Goal: Find specific page/section: Find specific page/section

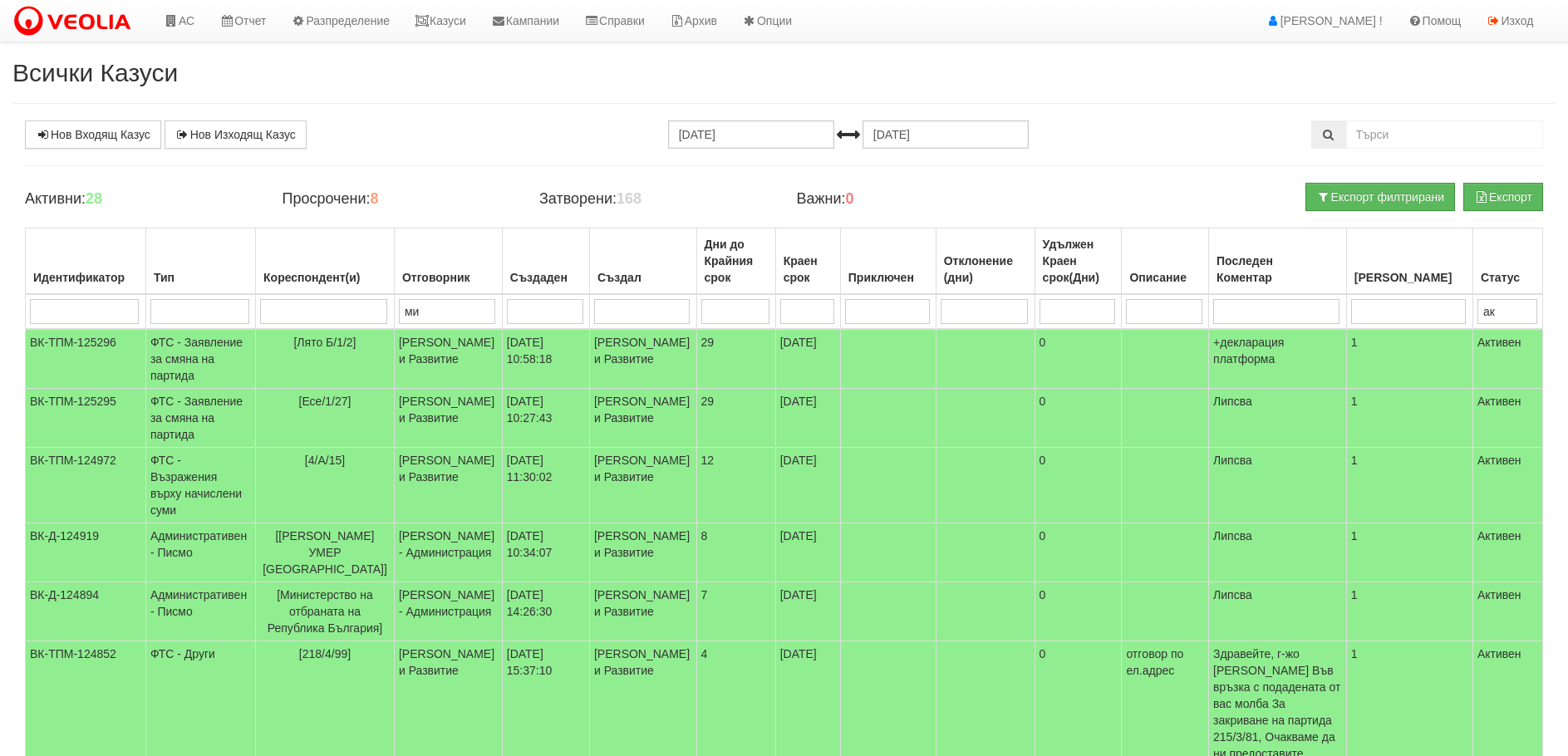
scroll to position [207, 0]
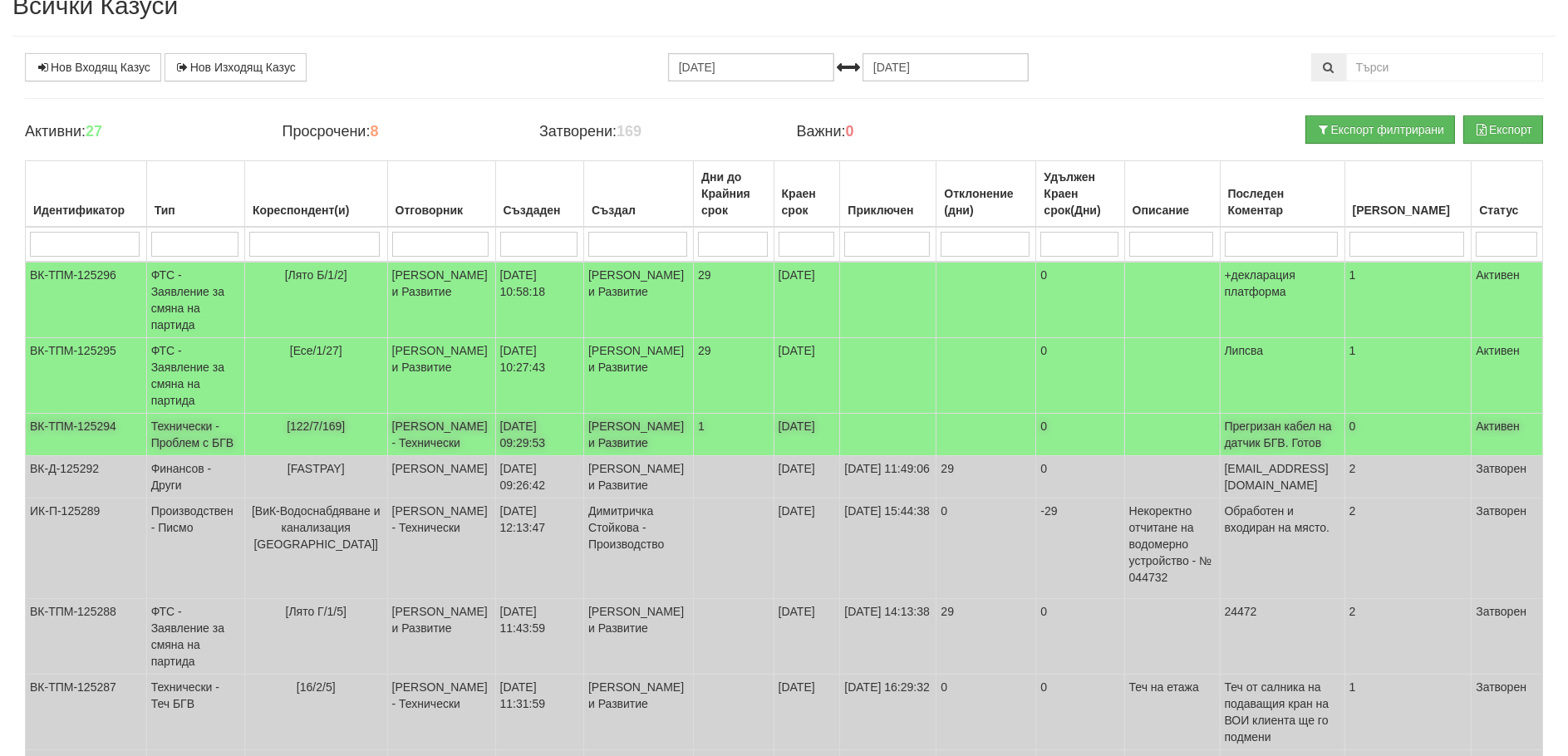
scroll to position [41, 0]
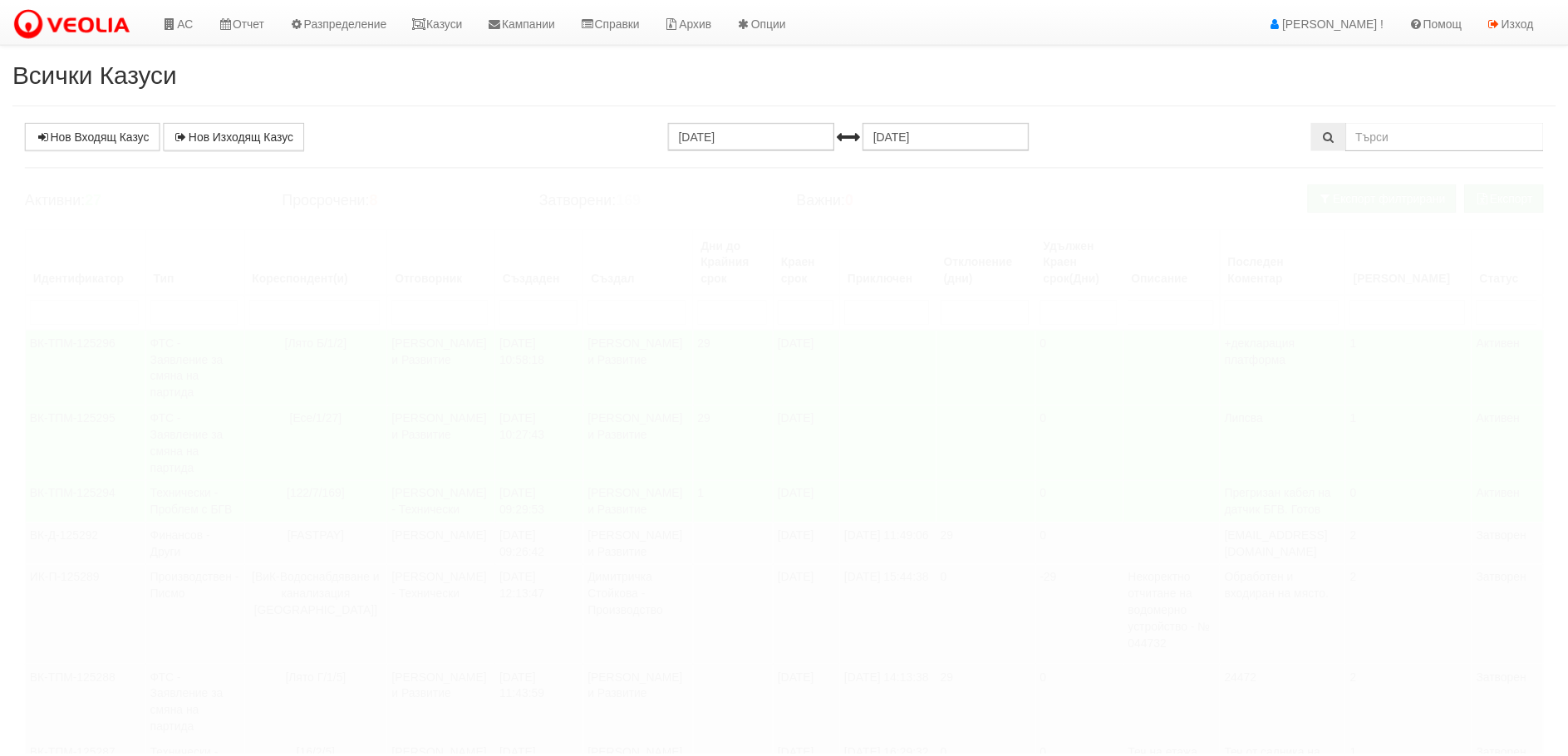
scroll to position [41, 0]
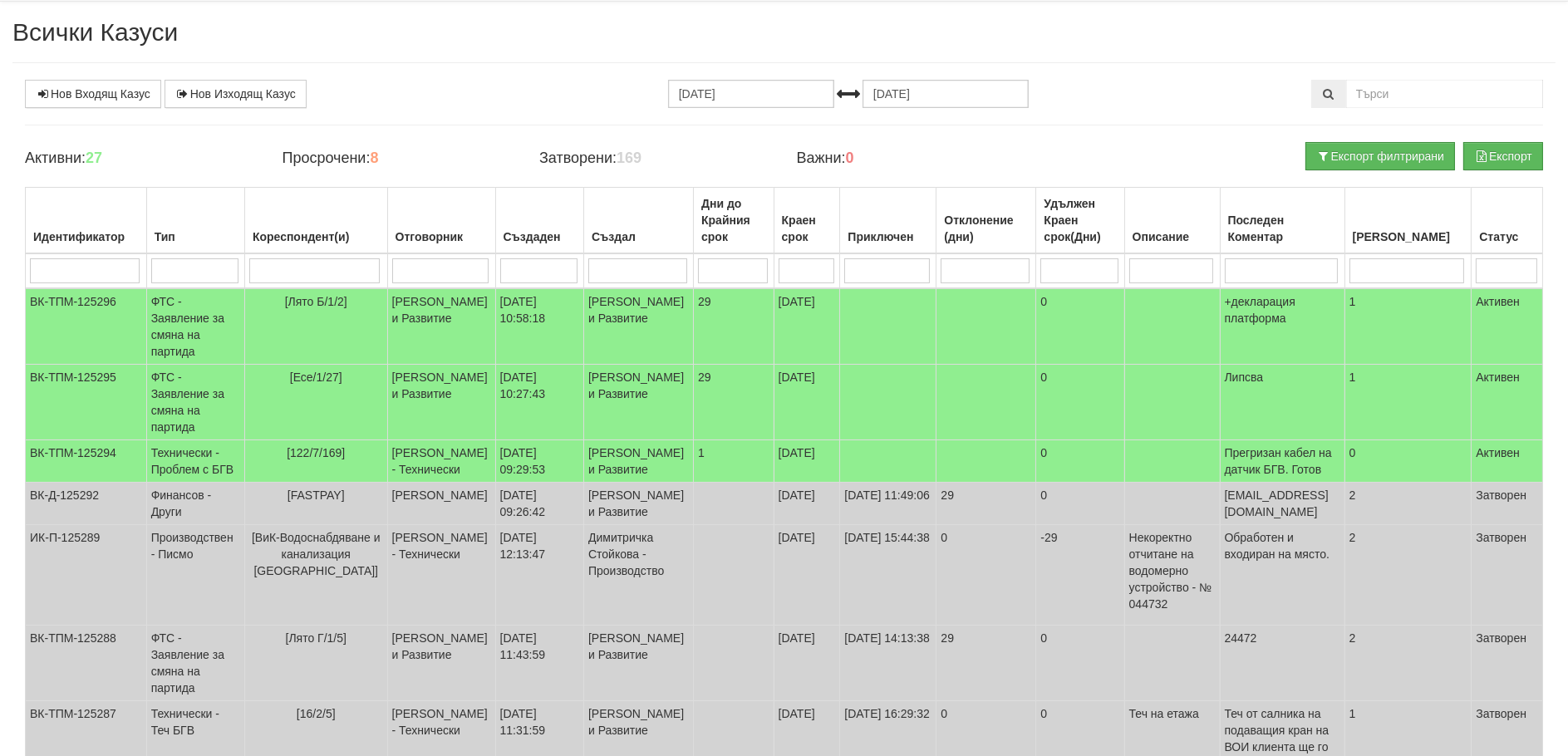
click at [311, 266] on input "search" at bounding box center [315, 270] width 130 height 25
type input "п"
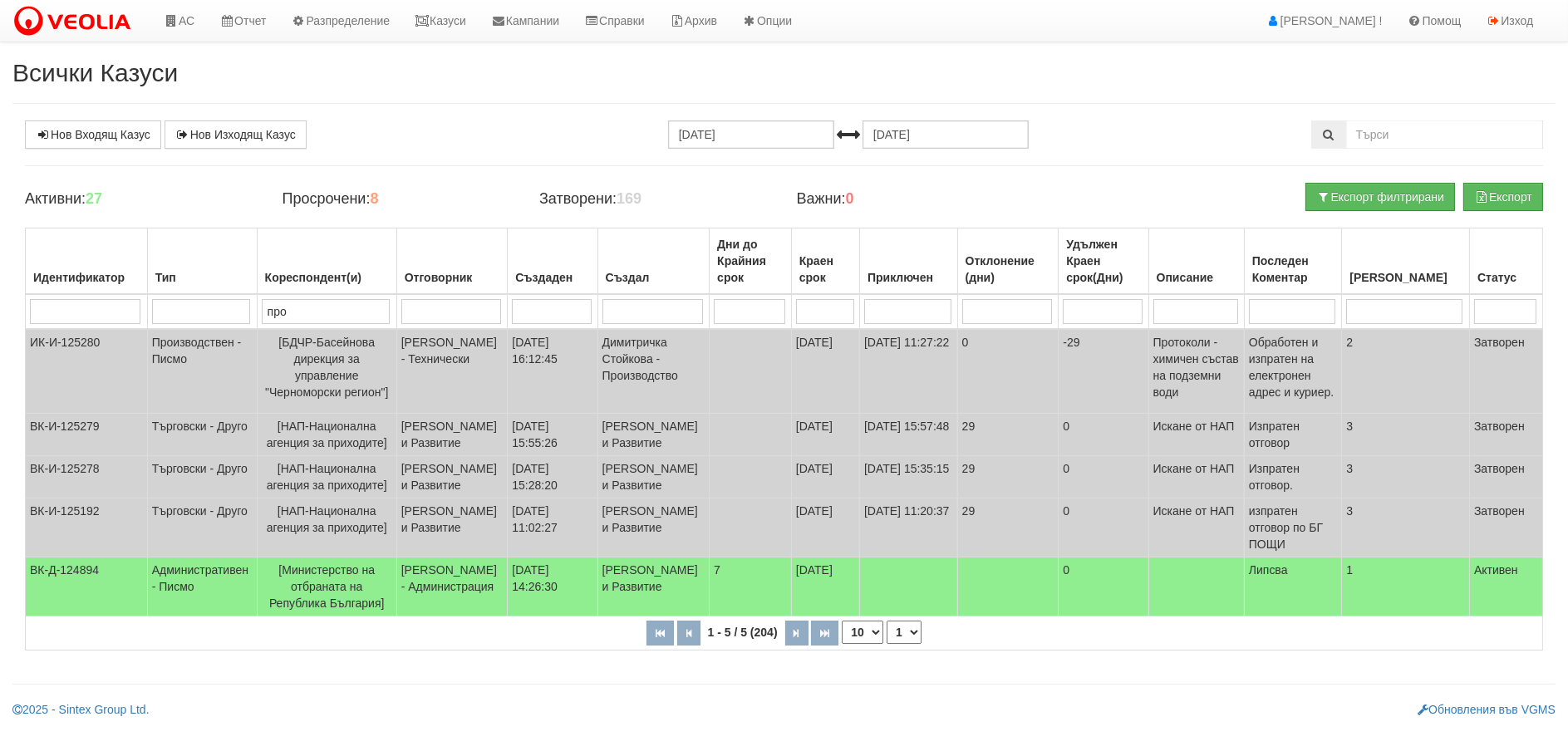
type input "прол"
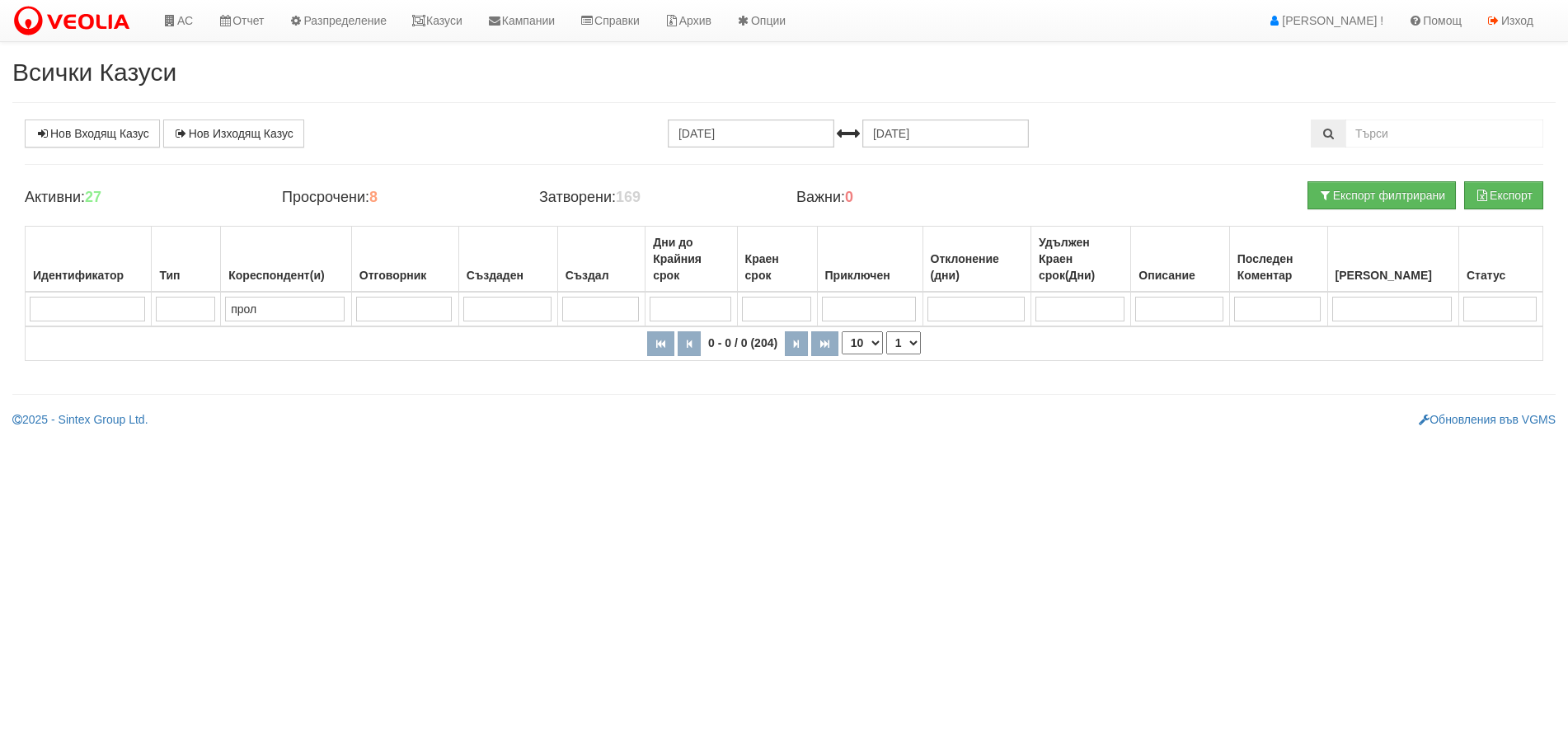
type input "про"
type input "пр"
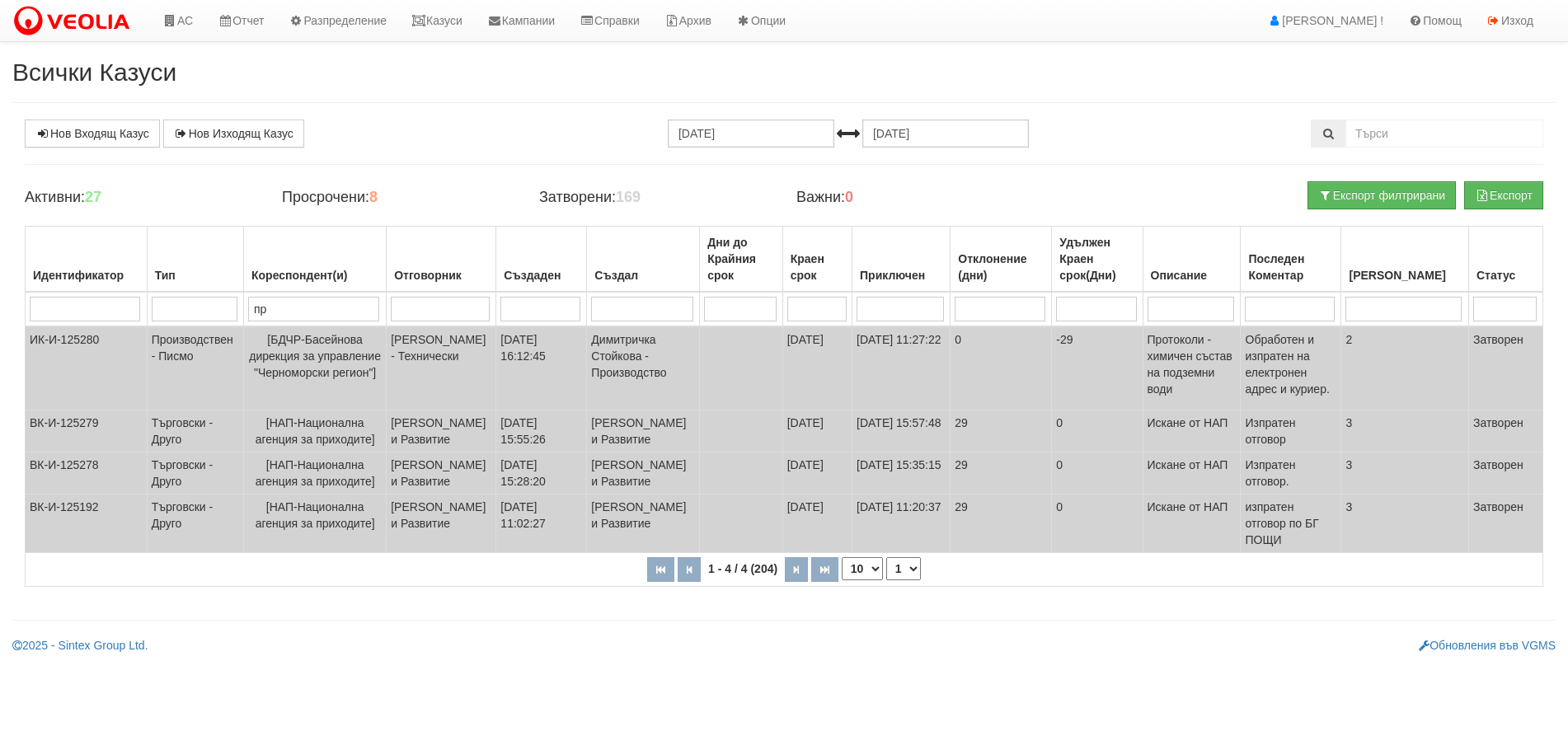
type input "п"
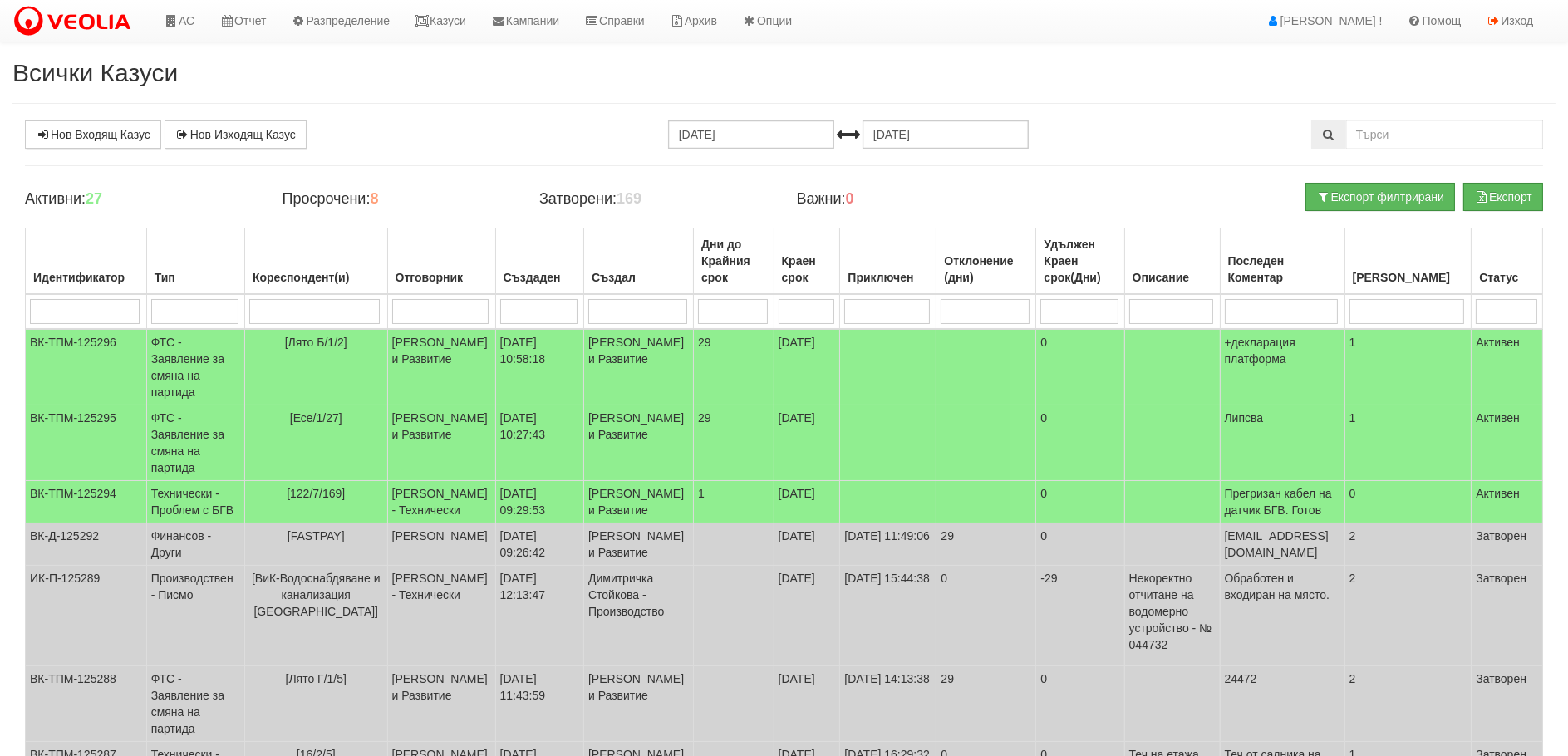
type input "Д"
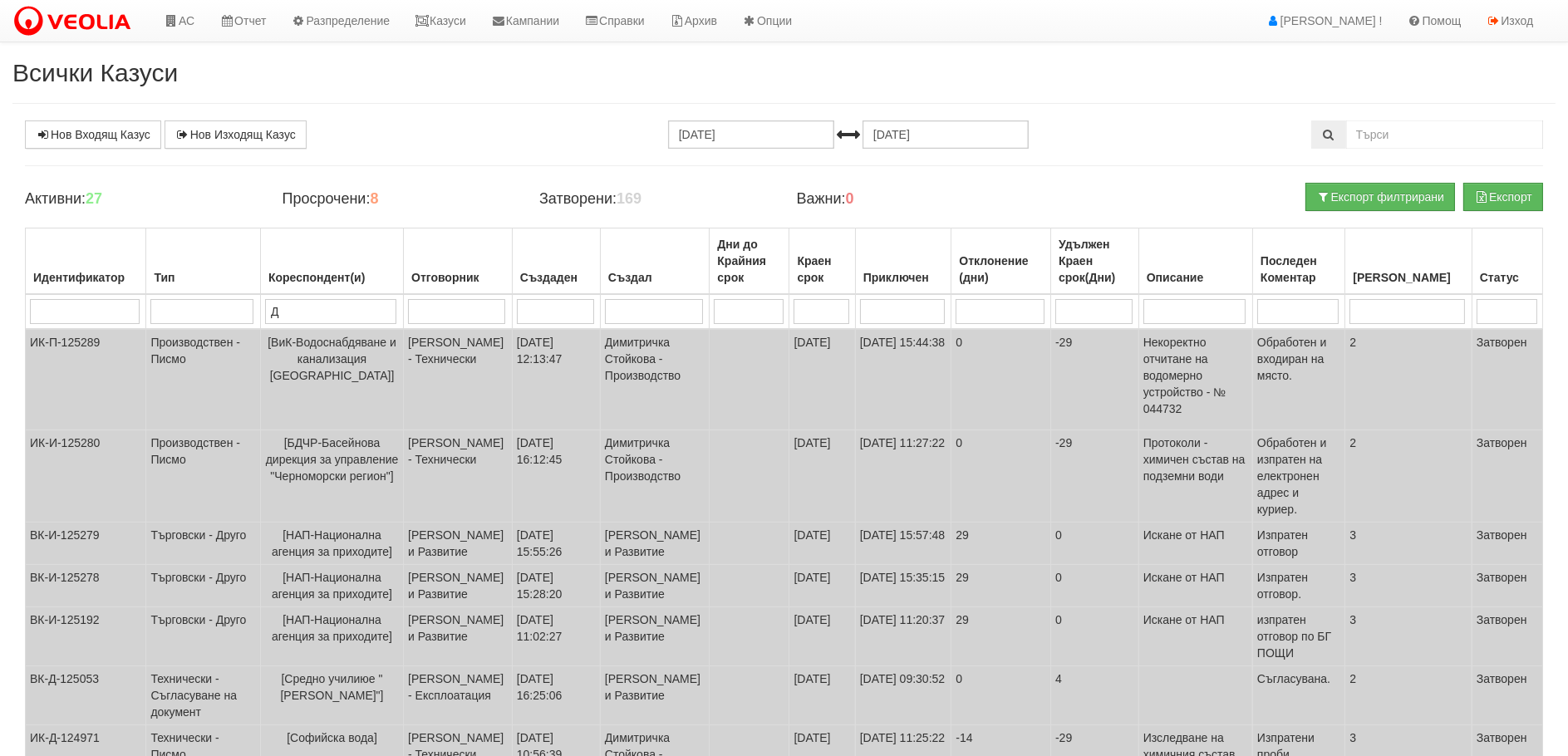
type input "ДГ"
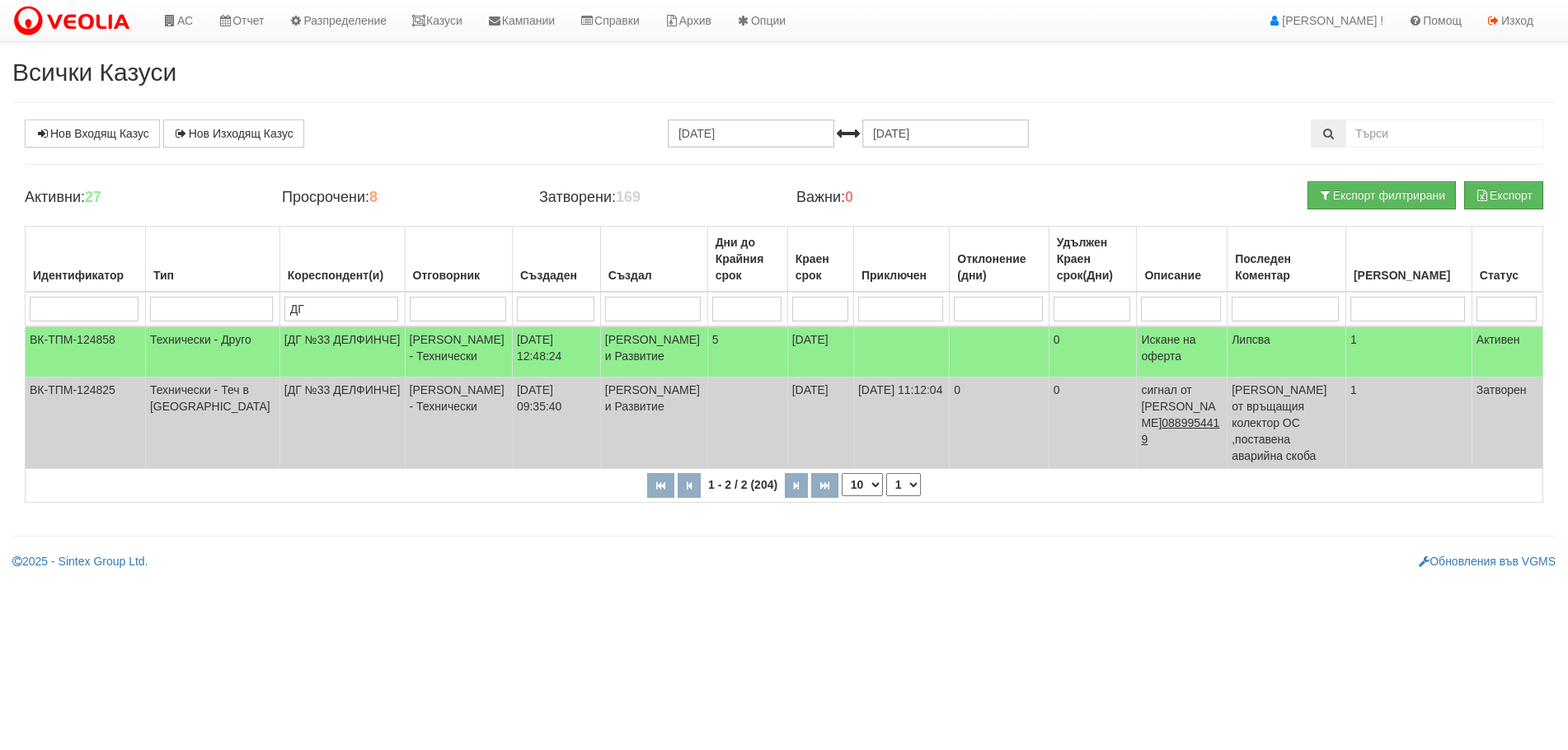
type input "Д"
